Goal: Task Accomplishment & Management: Use online tool/utility

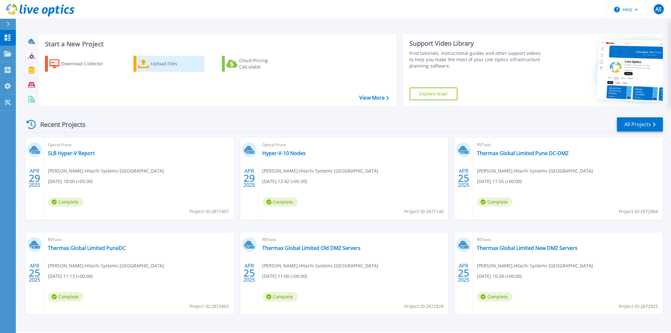
click at [163, 62] on div "Upload Files" at bounding box center [176, 63] width 51 height 13
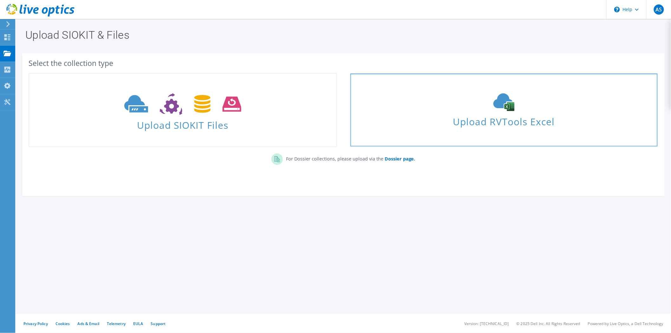
click at [499, 100] on use at bounding box center [503, 103] width 21 height 18
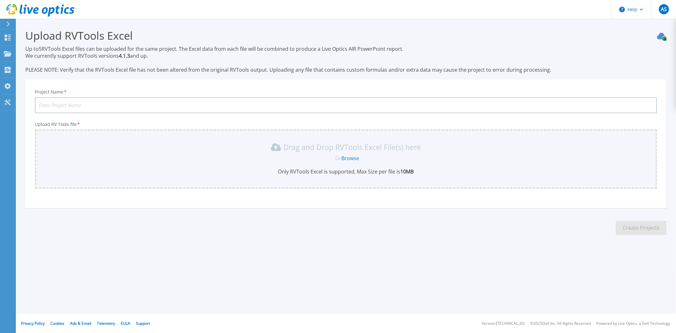
click at [133, 106] on input "Project Name *" at bounding box center [346, 105] width 622 height 16
type input "KohinoorESXI"
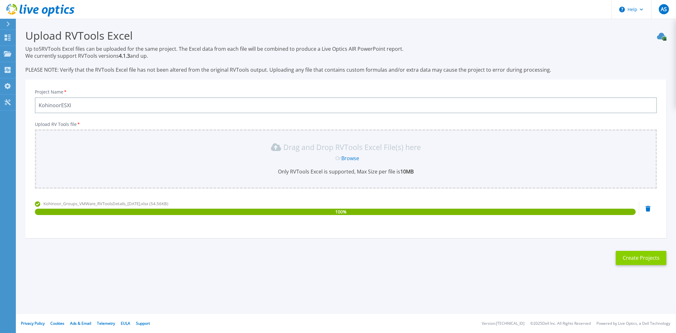
click at [638, 257] on button "Create Projects" at bounding box center [641, 258] width 51 height 14
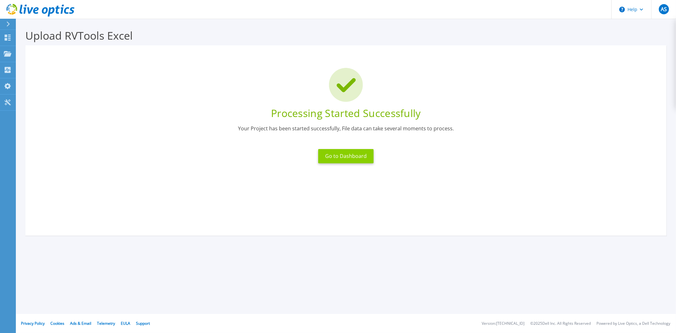
click at [343, 153] on button "Go to Dashboard" at bounding box center [345, 156] width 55 height 14
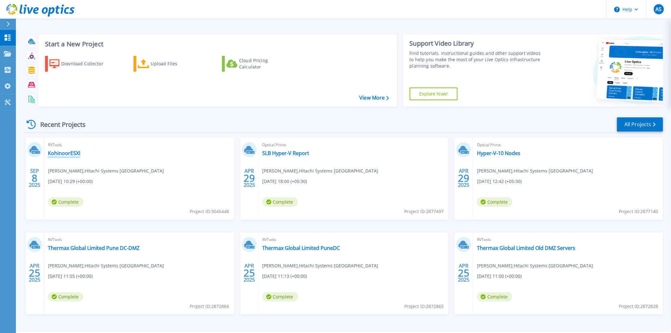
click at [66, 152] on link "KohinoorESXI" at bounding box center [64, 153] width 32 height 6
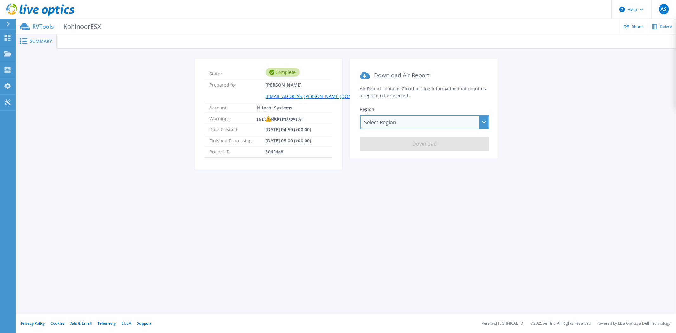
click at [408, 118] on div "Select Region Asia Pacific (Hong Kong) Asia Pacific (Mumbai) Asia Pacific (Seou…" at bounding box center [424, 122] width 129 height 14
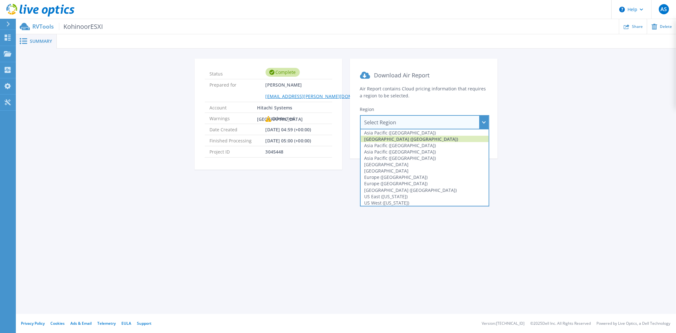
click at [397, 136] on div "Asia Pacific (Mumbai)" at bounding box center [425, 139] width 128 height 6
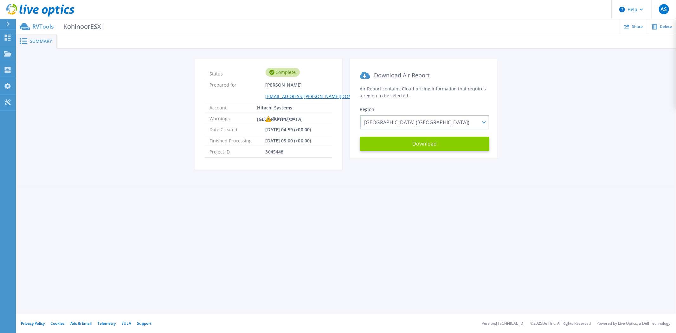
click at [417, 144] on button "Download" at bounding box center [424, 144] width 129 height 14
click at [664, 13] on div "AS" at bounding box center [664, 9] width 10 height 10
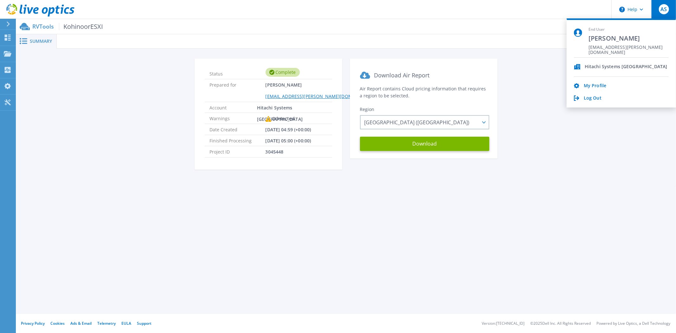
click at [596, 94] on div "Hitachi Systems India My Profile Log Out" at bounding box center [621, 80] width 95 height 44
click at [595, 97] on link "Log Out" at bounding box center [593, 98] width 18 height 6
click at [594, 99] on link "Log Out" at bounding box center [593, 98] width 18 height 6
